Goal: Use online tool/utility: Utilize a website feature to perform a specific function

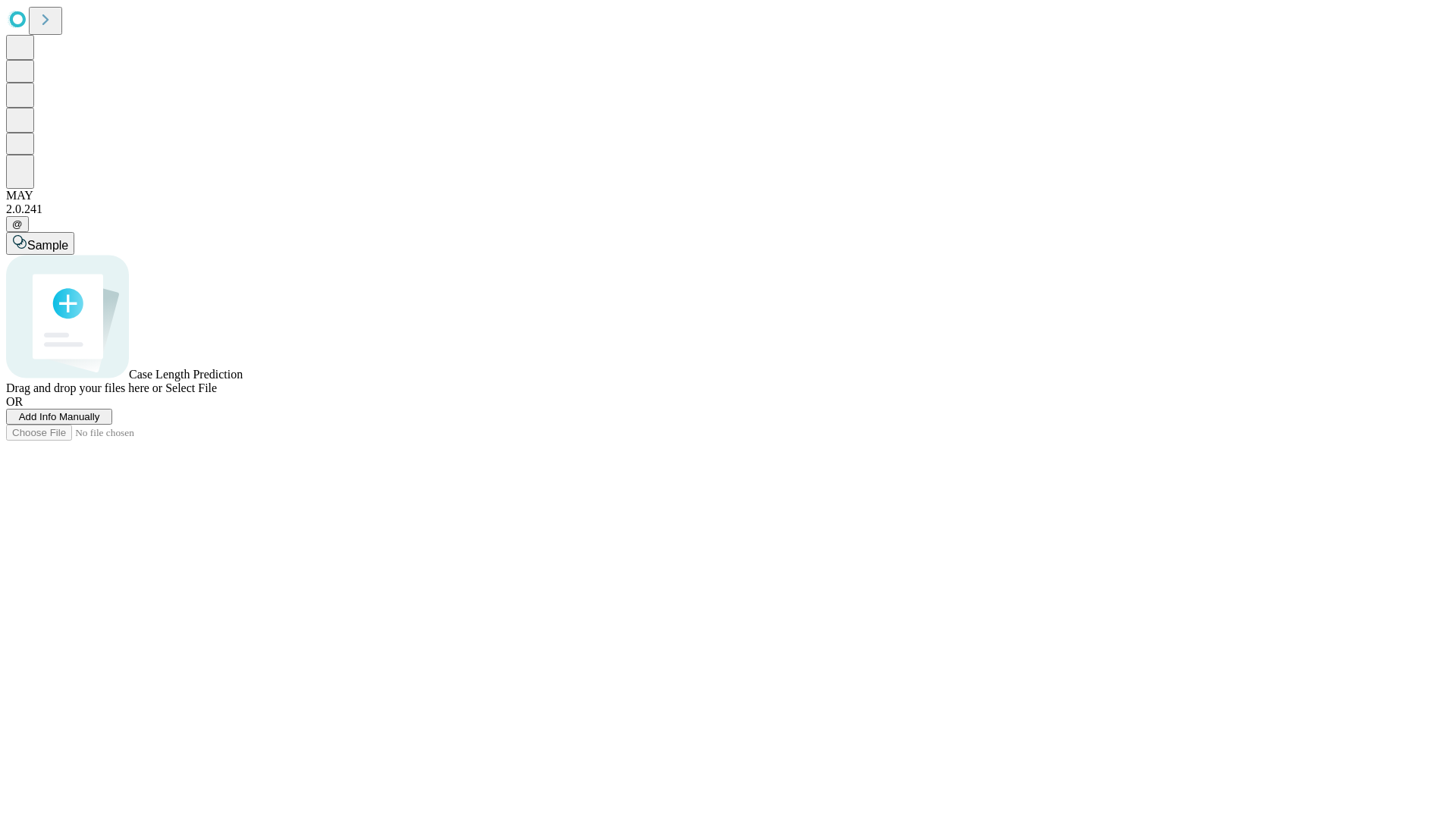
click at [100, 422] on span "Add Info Manually" at bounding box center [59, 416] width 81 height 11
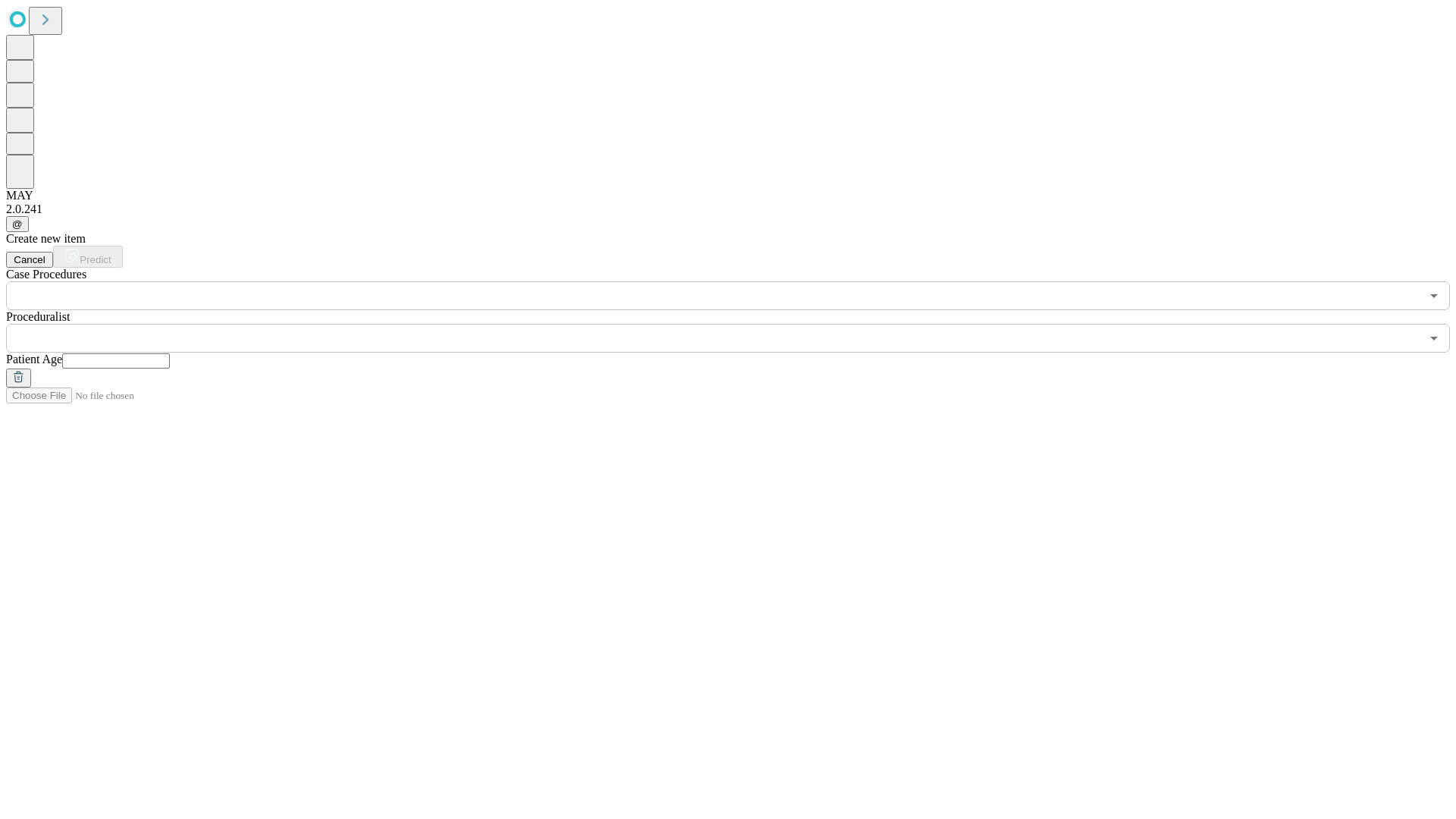
click at [170, 353] on input "text" at bounding box center [116, 361] width 108 height 15
type input "**"
click at [739, 323] on input "text" at bounding box center [713, 338] width 1415 height 29
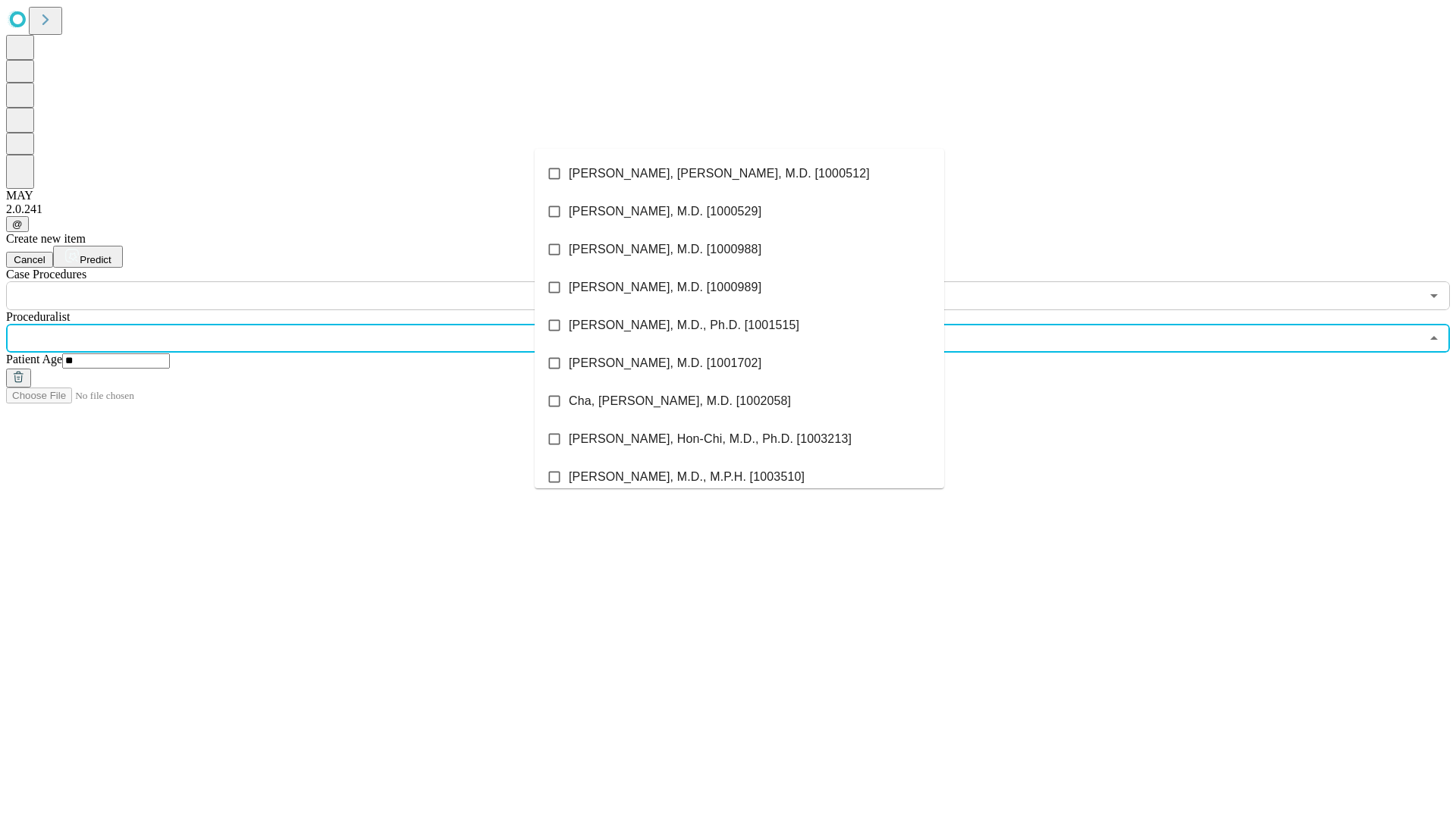
click at [739, 174] on li "[PERSON_NAME], [PERSON_NAME], M.D. [1000512]" at bounding box center [739, 173] width 409 height 38
click at [319, 281] on input "text" at bounding box center [713, 296] width 1415 height 29
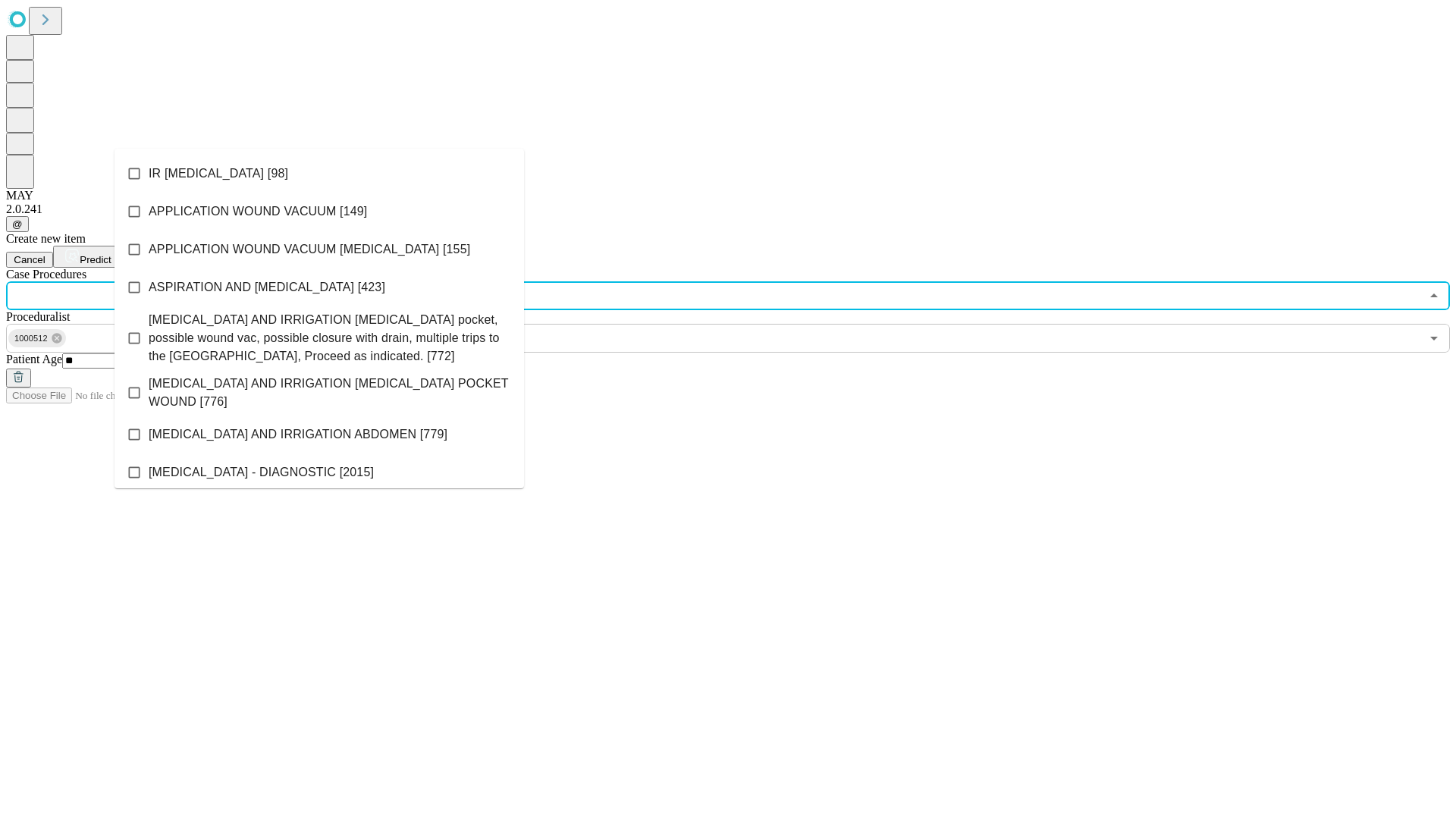
click at [320, 174] on li "IR [MEDICAL_DATA] [98]" at bounding box center [320, 173] width 409 height 38
click at [111, 254] on span "Predict" at bounding box center [95, 260] width 31 height 11
